Goal: Use online tool/utility

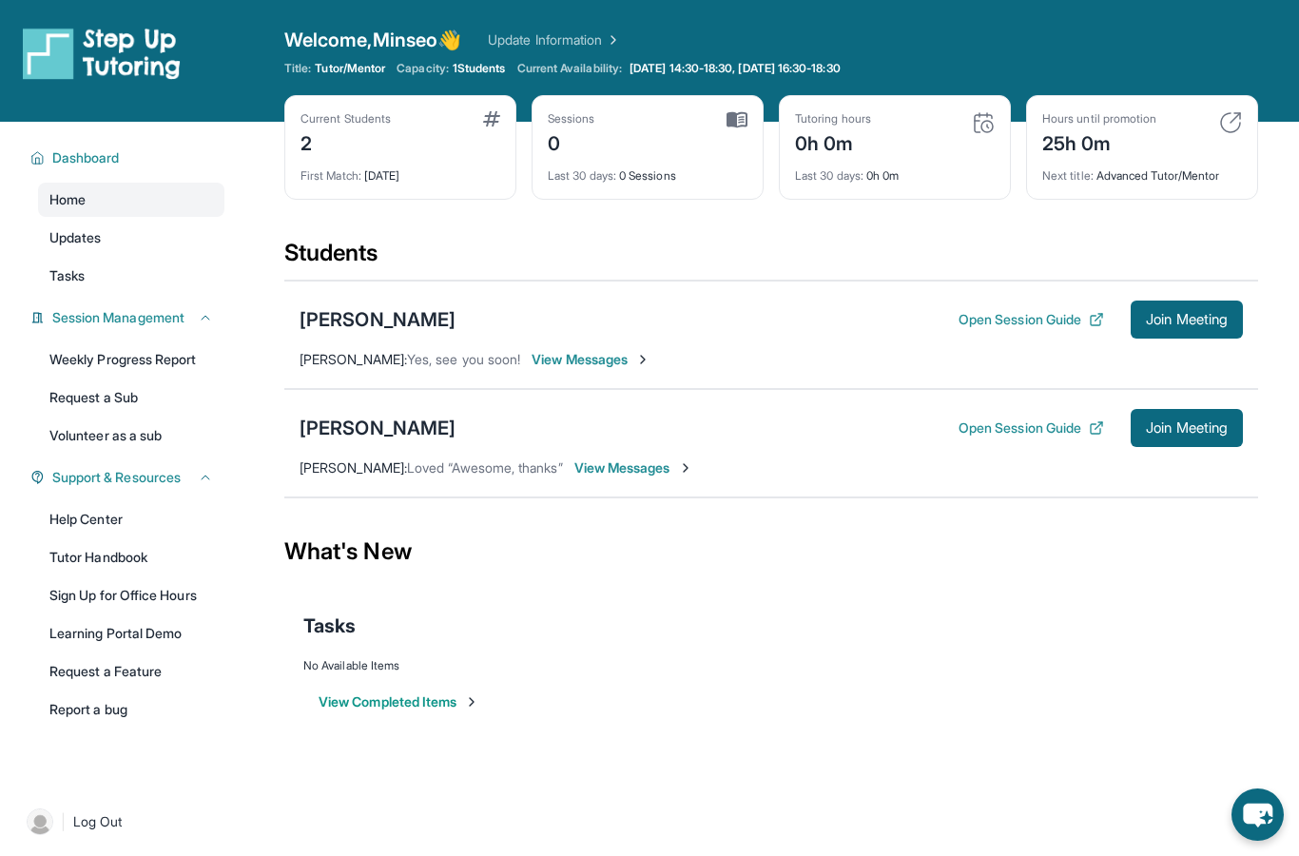
click at [1210, 315] on span "Join Meeting" at bounding box center [1187, 319] width 82 height 11
click at [1198, 325] on span "Join Meeting" at bounding box center [1187, 319] width 82 height 11
click at [1188, 315] on span "Join Meeting" at bounding box center [1187, 319] width 82 height 11
click at [1190, 332] on button "Join Meeting" at bounding box center [1187, 319] width 112 height 38
click at [1196, 314] on span "Join Meeting" at bounding box center [1187, 319] width 82 height 11
